Goal: Task Accomplishment & Management: Manage account settings

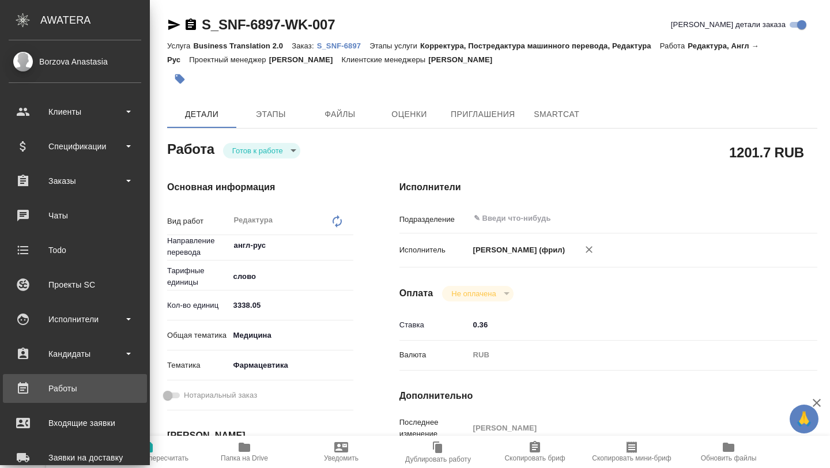
click at [47, 397] on div "Работы" at bounding box center [75, 388] width 133 height 17
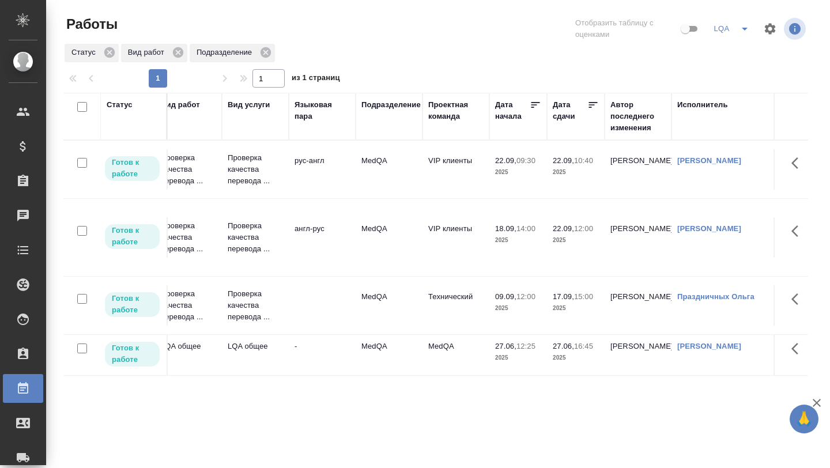
scroll to position [0, 148]
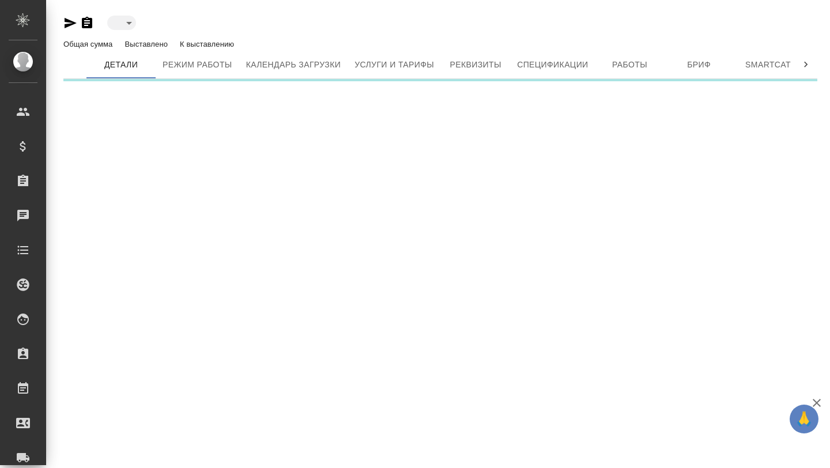
type input "active"
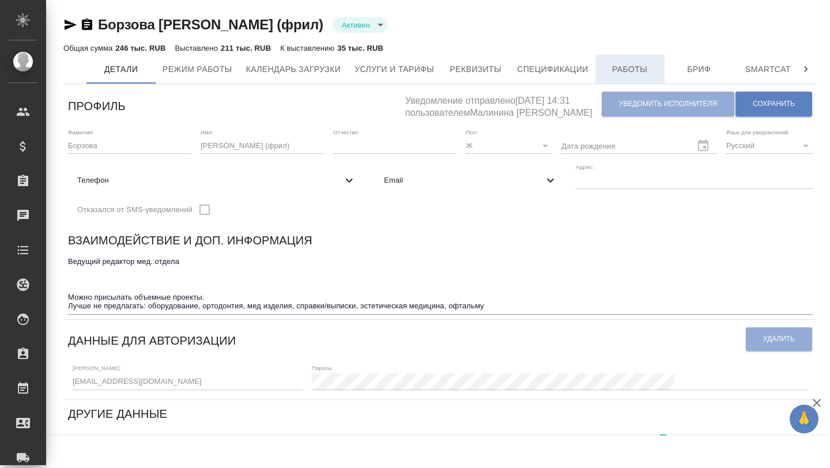
click at [647, 66] on span "Работы" at bounding box center [630, 69] width 55 height 14
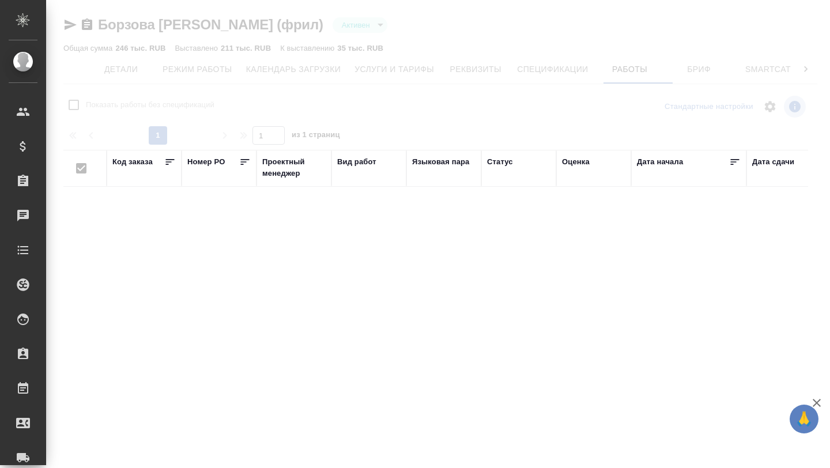
checkbox input "false"
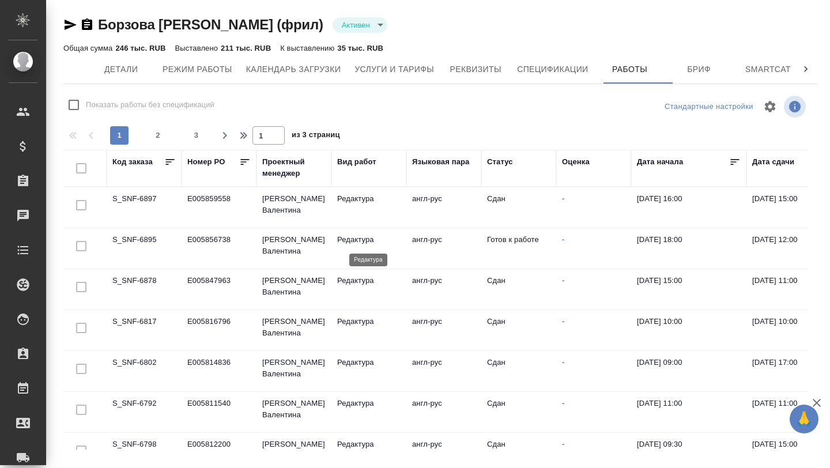
click at [394, 243] on p "Редактура" at bounding box center [368, 240] width 63 height 12
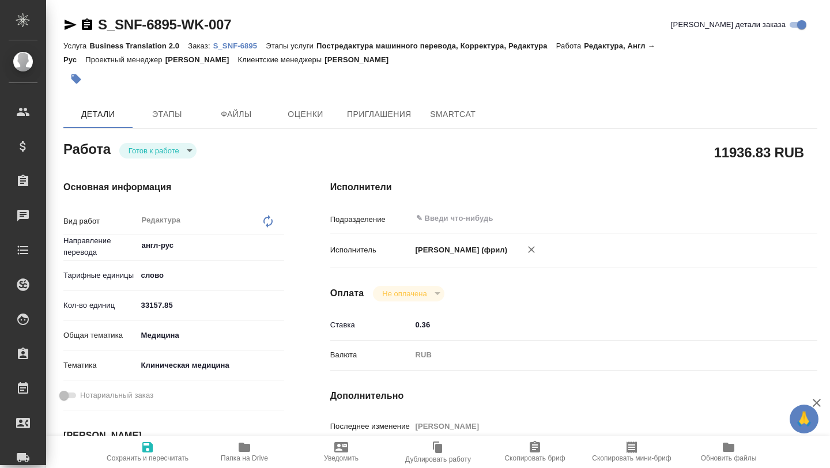
type textarea "x"
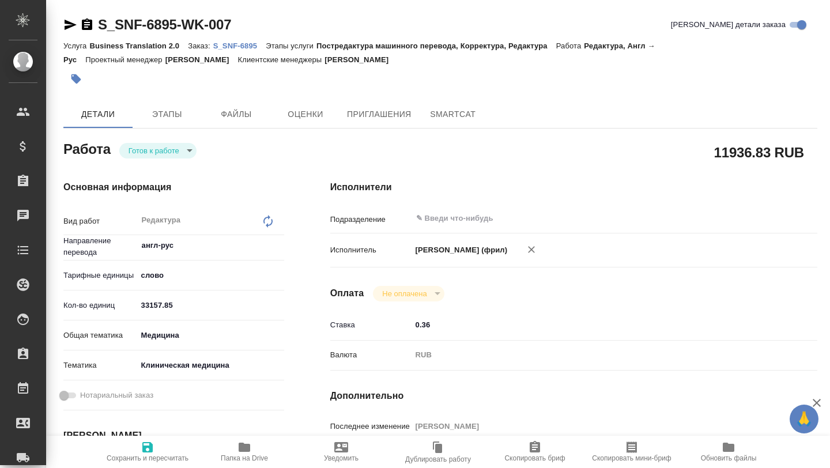
type textarea "x"
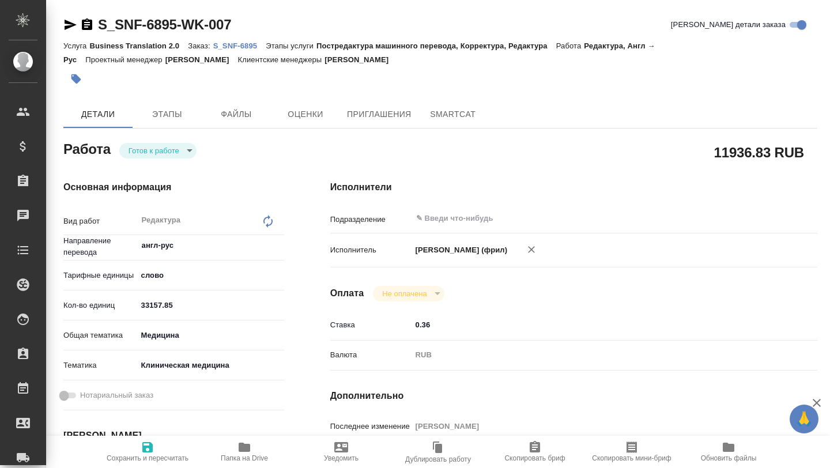
type textarea "x"
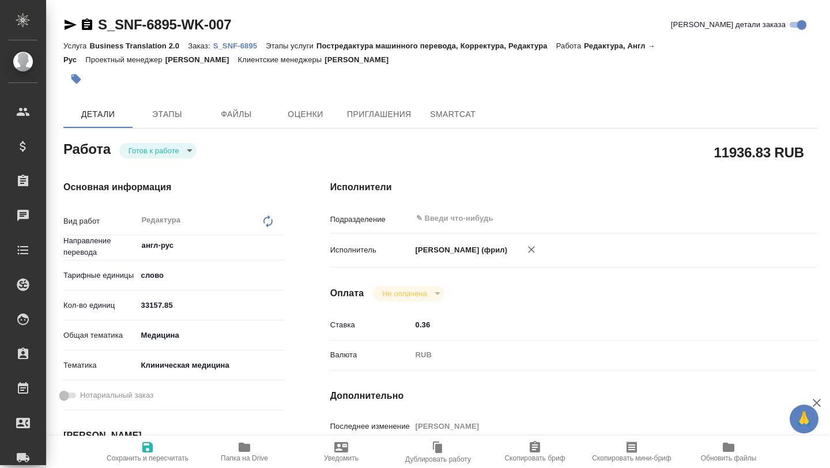
type textarea "x"
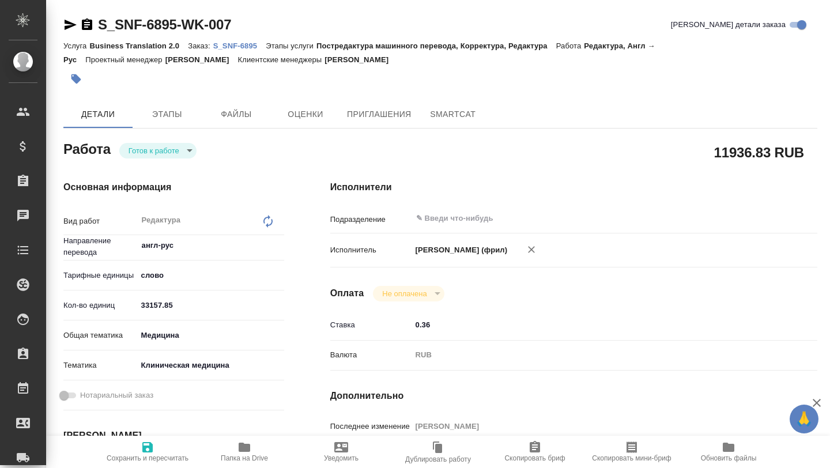
type textarea "x"
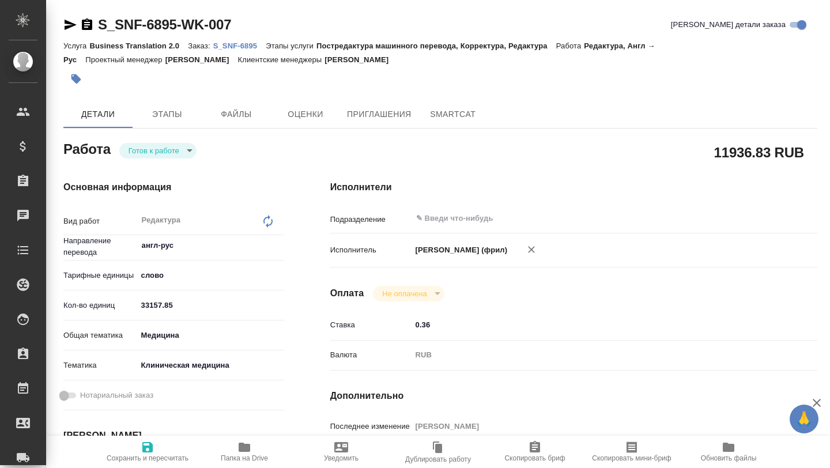
type textarea "x"
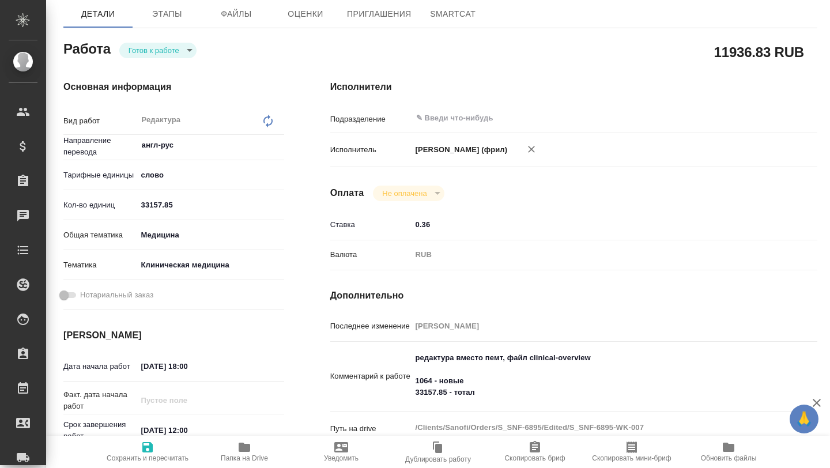
type textarea "x"
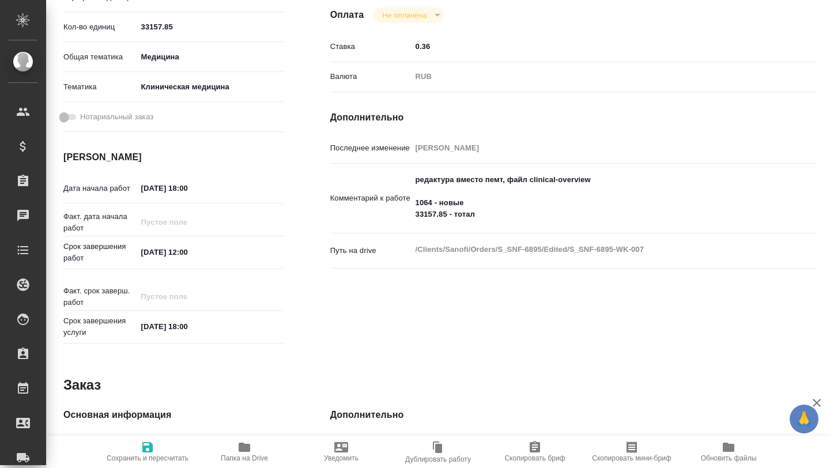
scroll to position [284, 0]
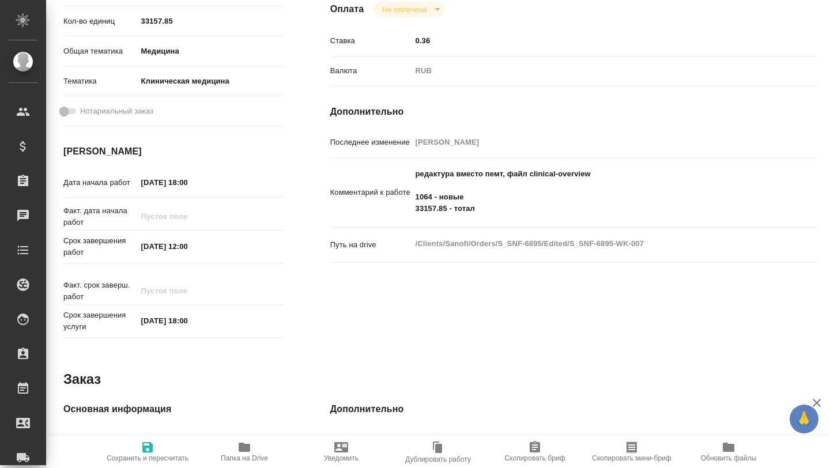
type textarea "x"
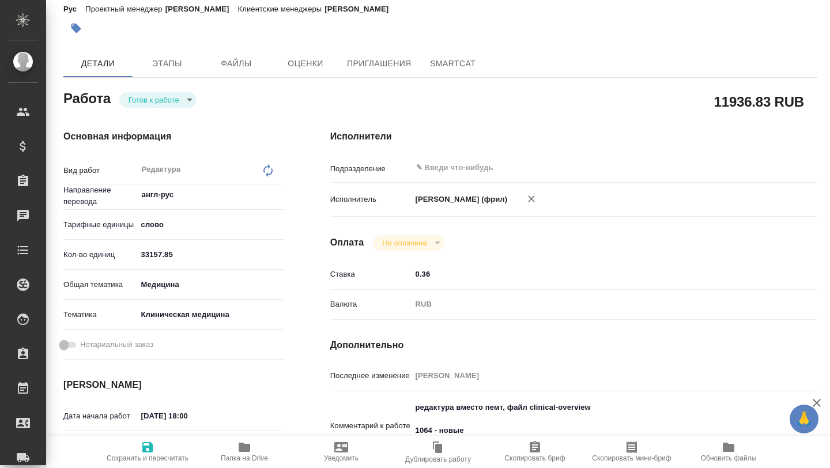
scroll to position [0, 0]
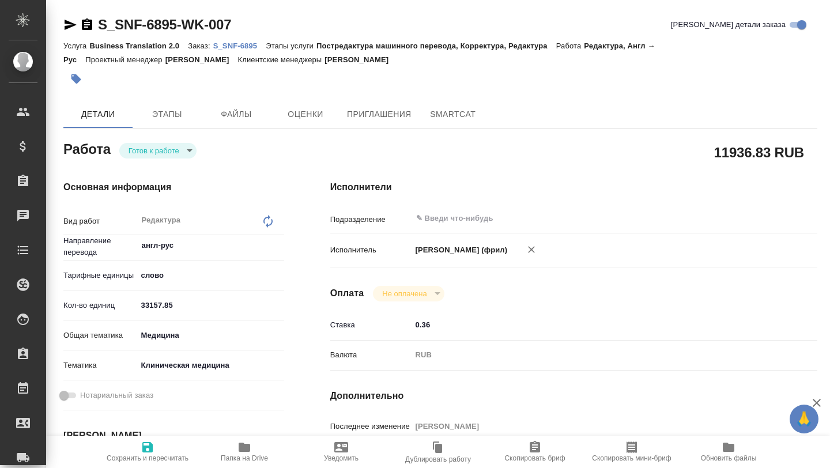
click at [247, 49] on p "S_SNF-6895" at bounding box center [239, 46] width 53 height 9
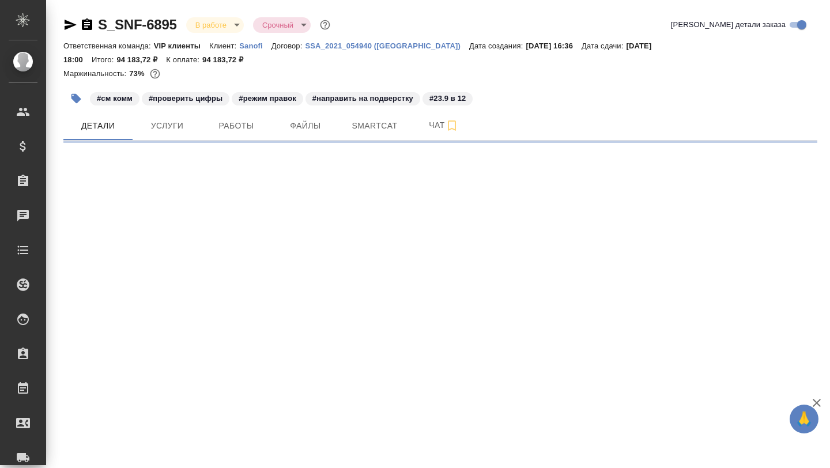
select select "RU"
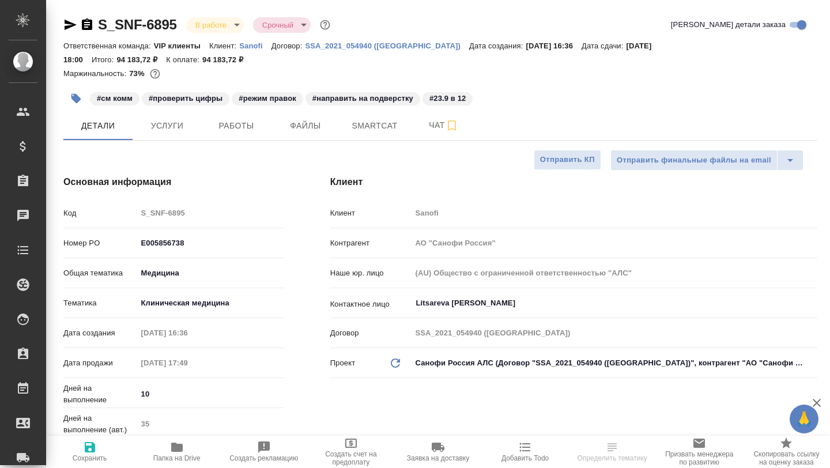
type textarea "x"
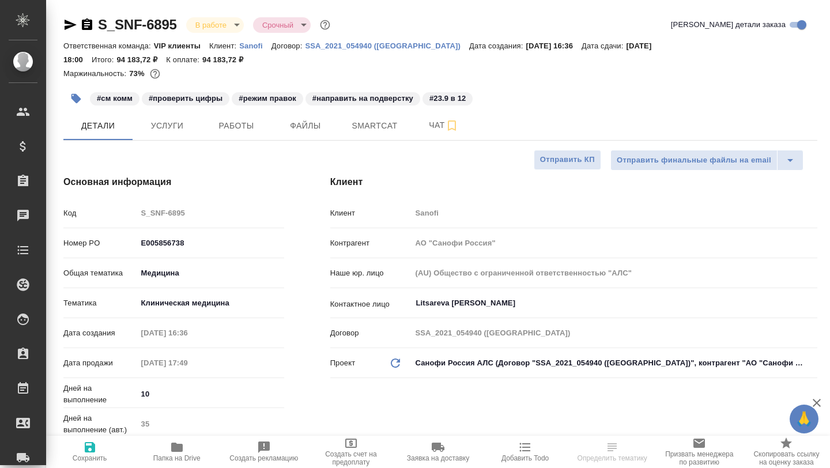
type textarea "x"
click at [236, 130] on span "Работы" at bounding box center [236, 126] width 55 height 14
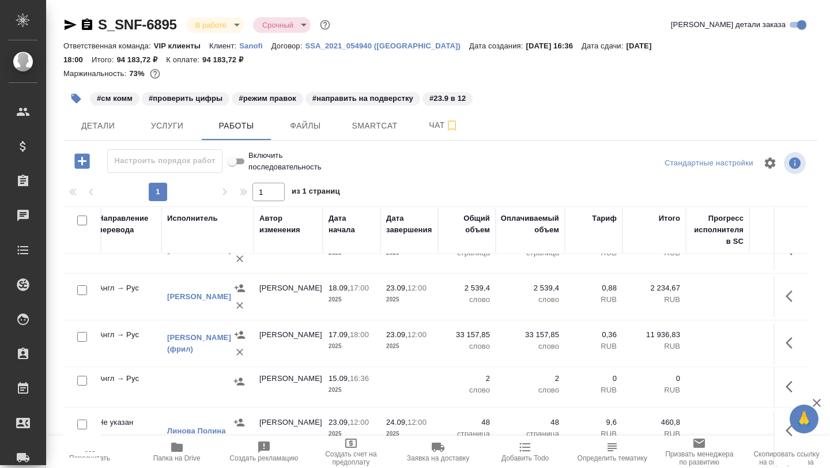
scroll to position [74, 392]
click at [67, 27] on icon "button" at bounding box center [71, 25] width 12 height 10
